Goal: Task Accomplishment & Management: Manage account settings

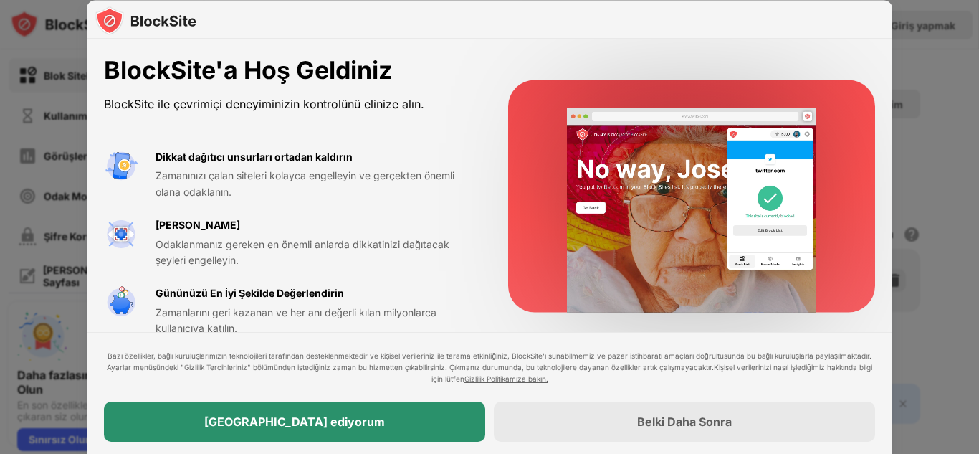
click at [343, 439] on div "[GEOGRAPHIC_DATA] ediyorum" at bounding box center [294, 421] width 381 height 40
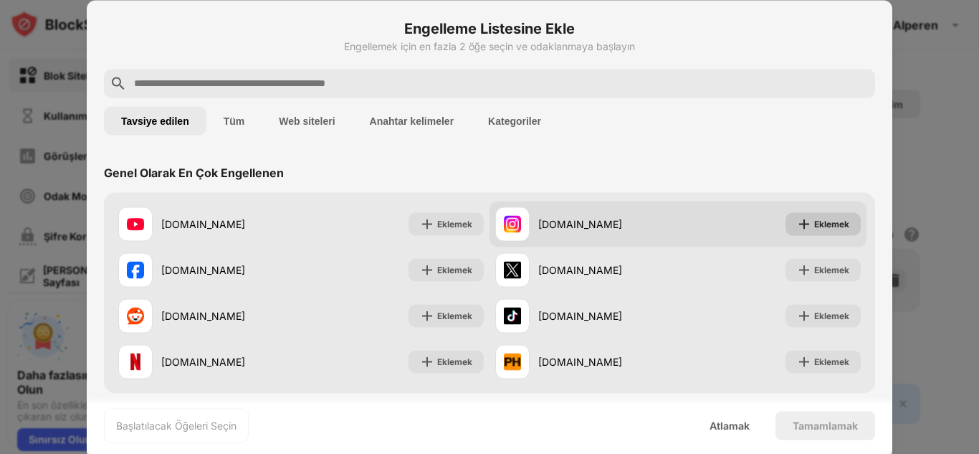
click at [799, 214] on div "Eklemek" at bounding box center [822, 223] width 75 height 23
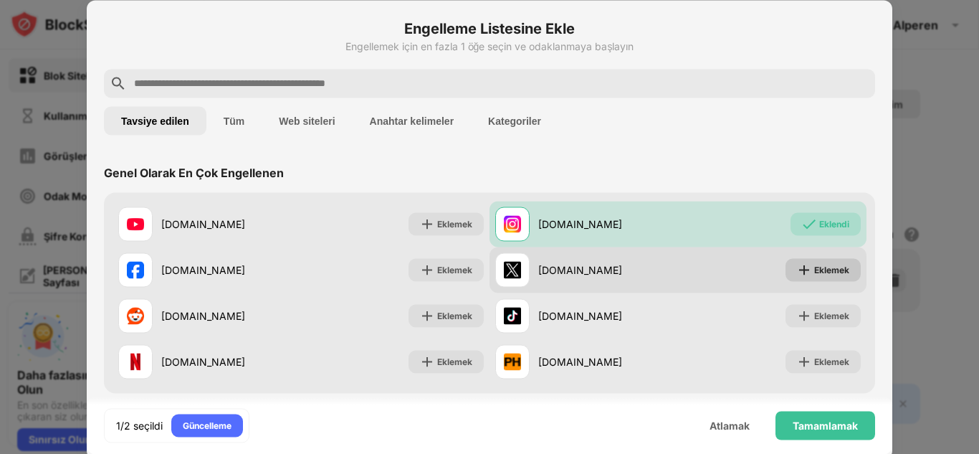
click at [800, 269] on img at bounding box center [804, 269] width 14 height 14
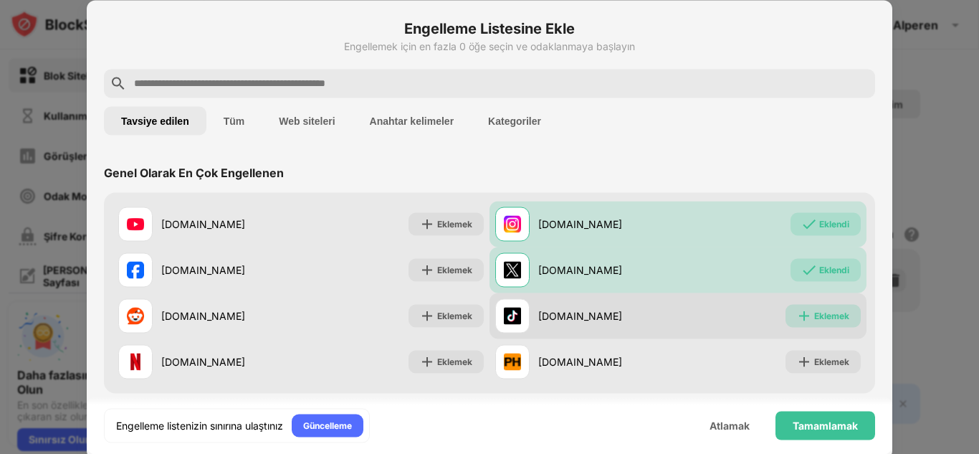
click at [797, 317] on img at bounding box center [804, 315] width 14 height 14
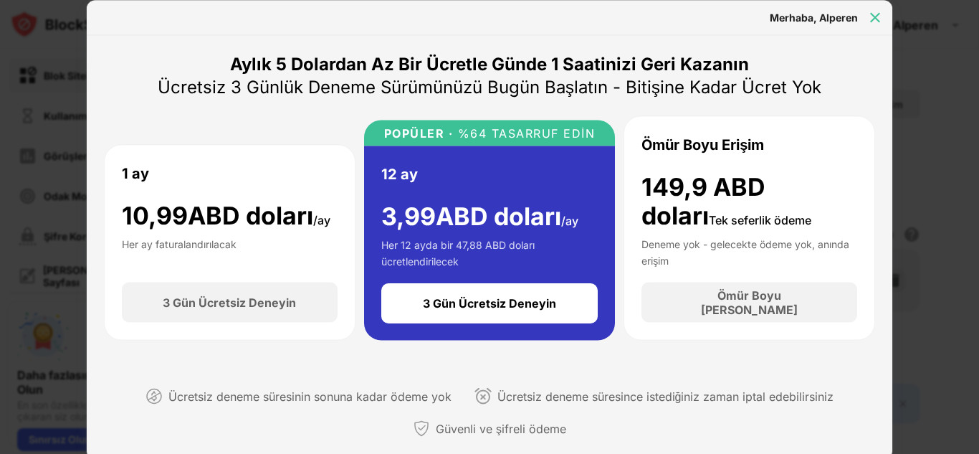
click at [865, 12] on div at bounding box center [874, 17] width 23 height 23
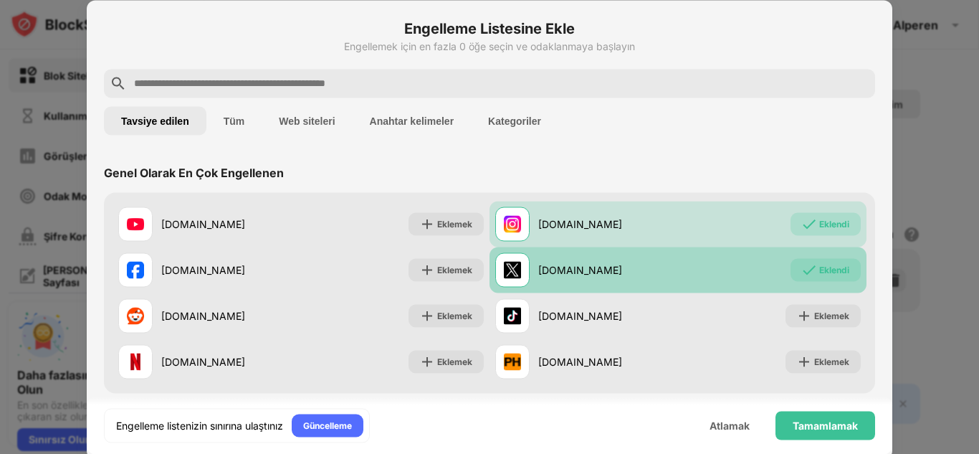
click at [802, 274] on img at bounding box center [809, 269] width 14 height 14
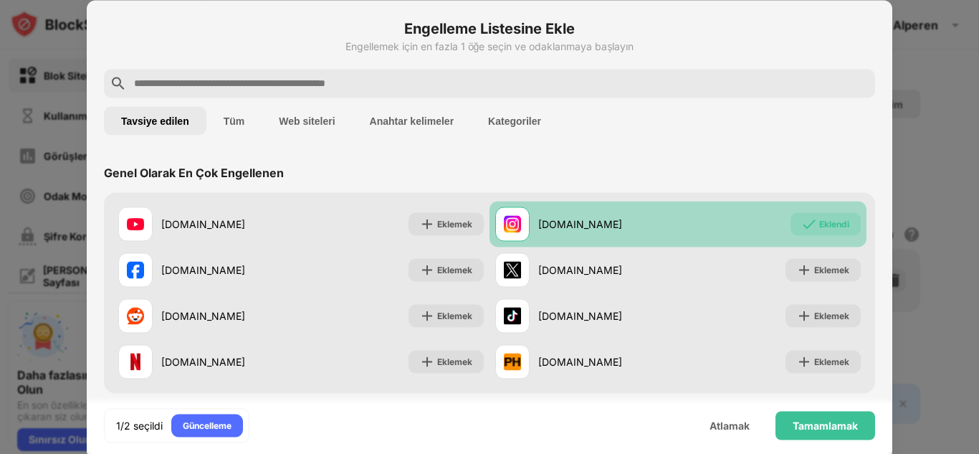
click at [656, 231] on div "[DOMAIN_NAME]" at bounding box center [608, 223] width 140 height 15
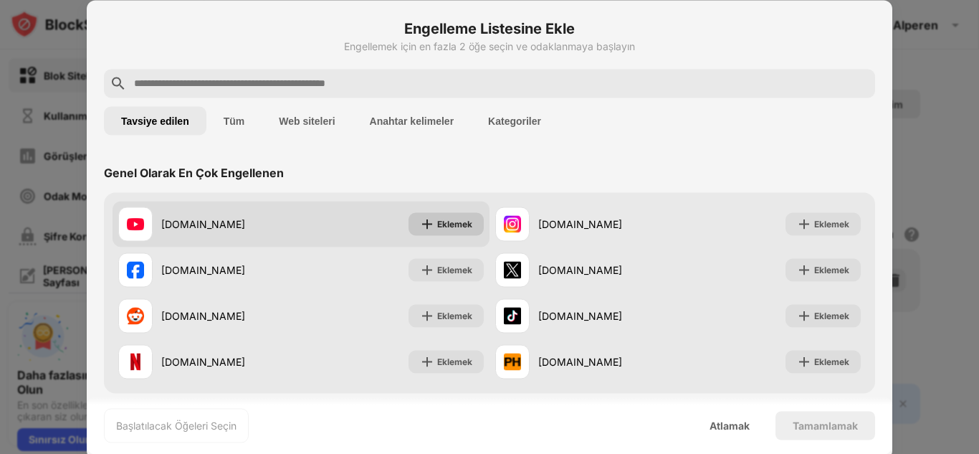
click at [437, 226] on font "Eklemek" at bounding box center [454, 223] width 35 height 11
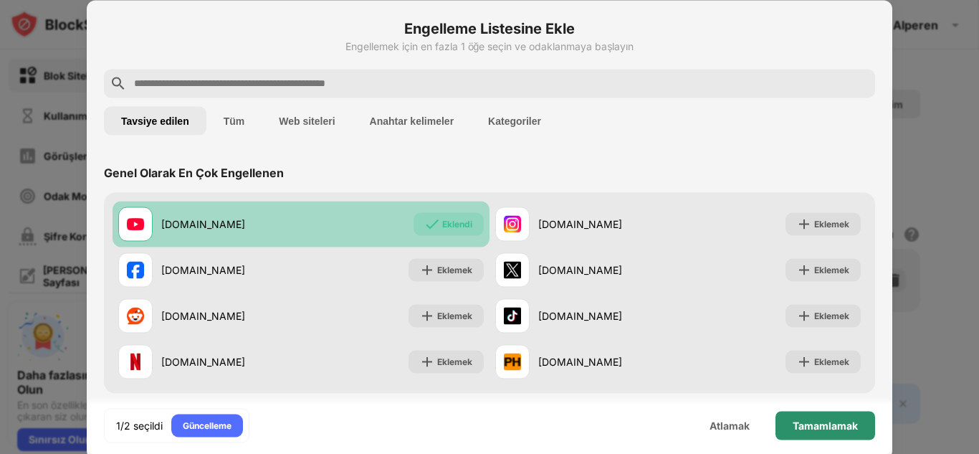
click at [823, 431] on div "Tamamlamak" at bounding box center [825, 425] width 100 height 29
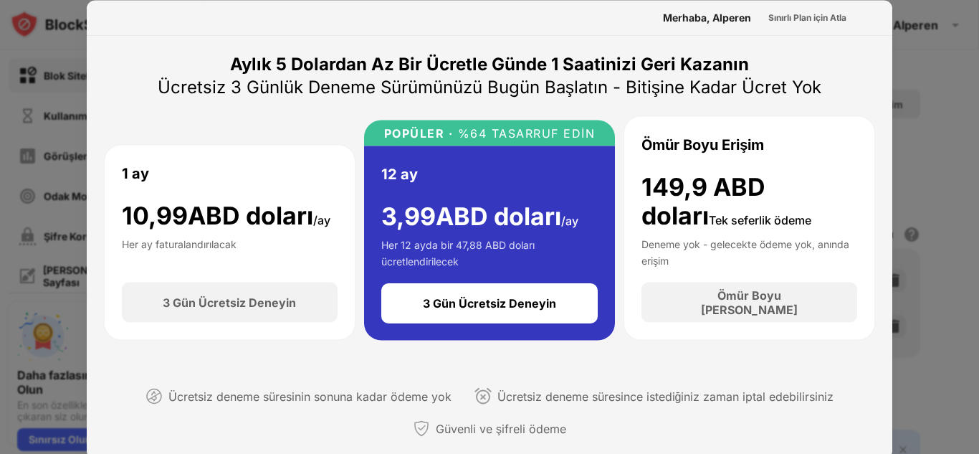
drag, startPoint x: 814, startPoint y: 5, endPoint x: 799, endPoint y: 14, distance: 17.3
click at [799, 14] on div "Merhaba, Alperen Sınırlı Plan için Atla" at bounding box center [489, 17] width 805 height 35
click at [799, 14] on font "Sınırlı Plan için Atla" at bounding box center [807, 16] width 78 height 11
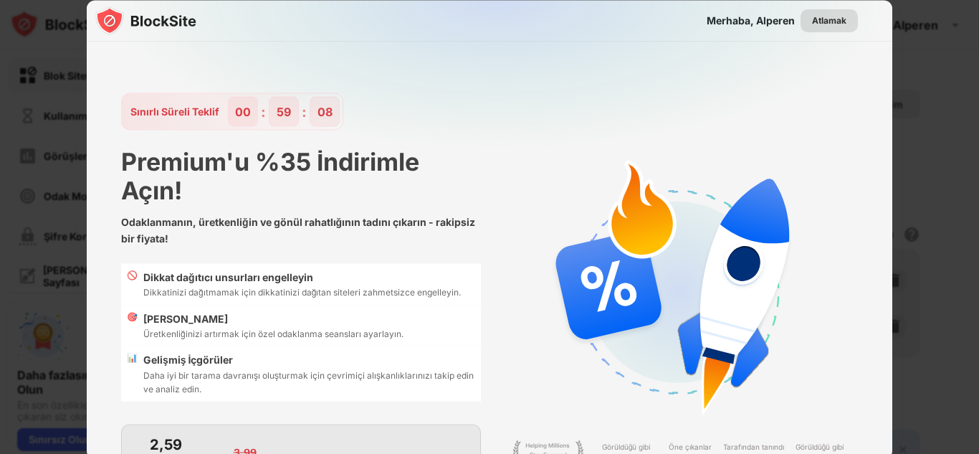
click at [813, 16] on font "Atlamak" at bounding box center [829, 19] width 34 height 11
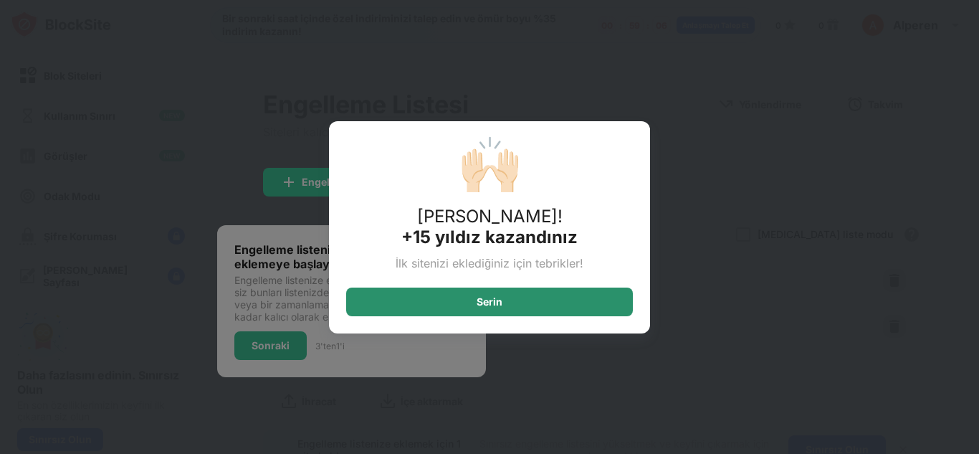
click at [497, 299] on font "Serin" at bounding box center [490, 301] width 26 height 12
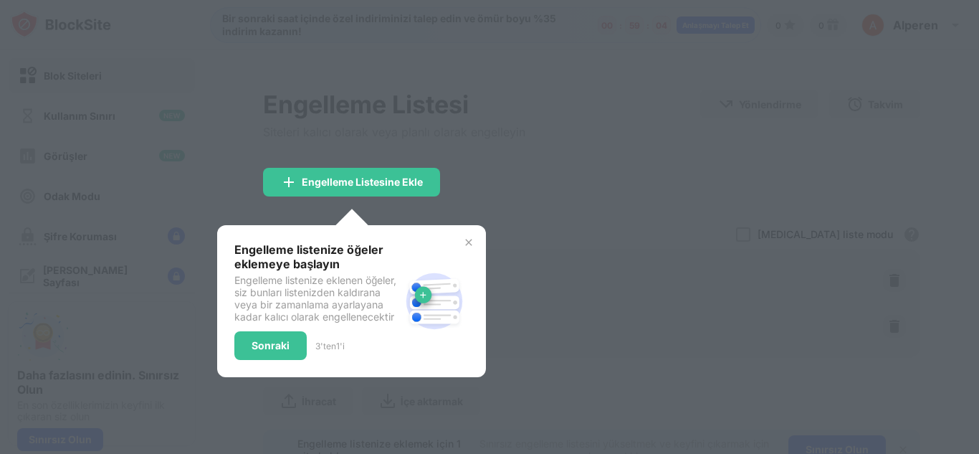
click at [470, 243] on img at bounding box center [468, 241] width 11 height 11
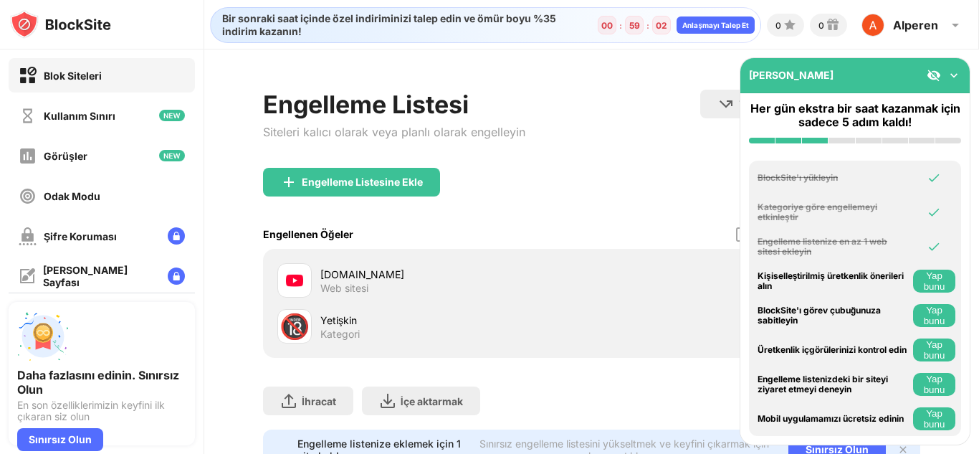
click at [294, 326] on font "🔞" at bounding box center [294, 325] width 30 height 29
